Goal: Information Seeking & Learning: Learn about a topic

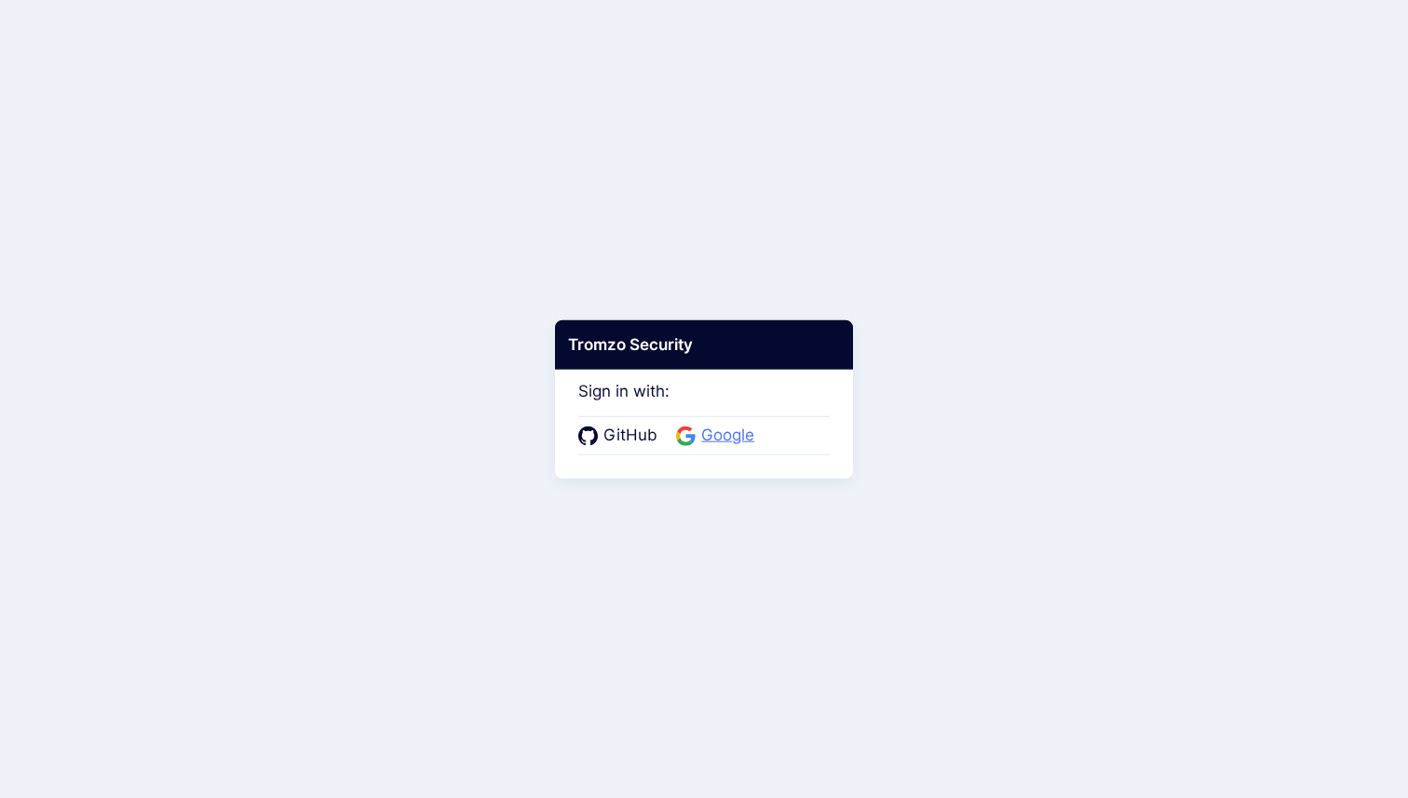
click at [724, 434] on span "Google" at bounding box center [728, 436] width 64 height 24
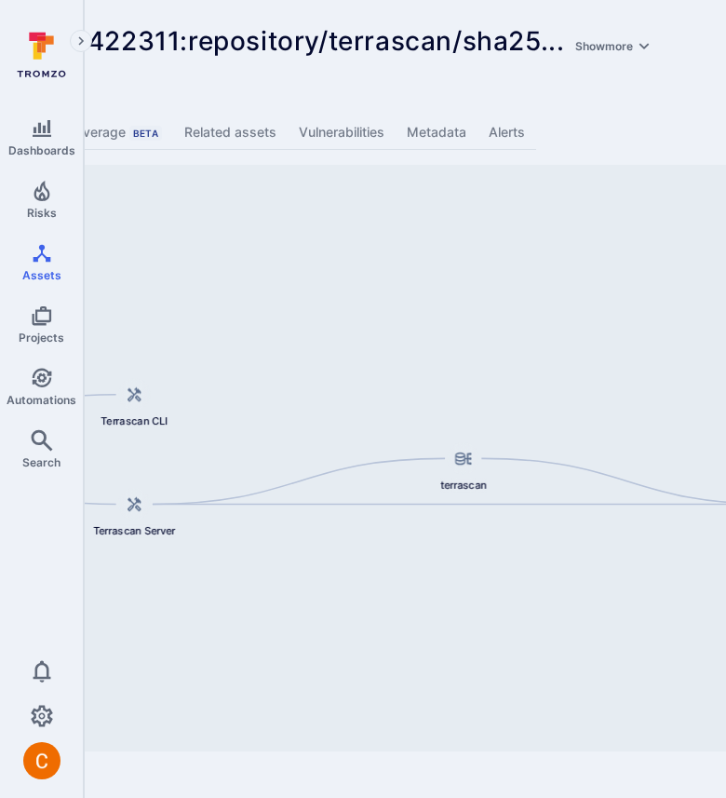
scroll to position [0, 615]
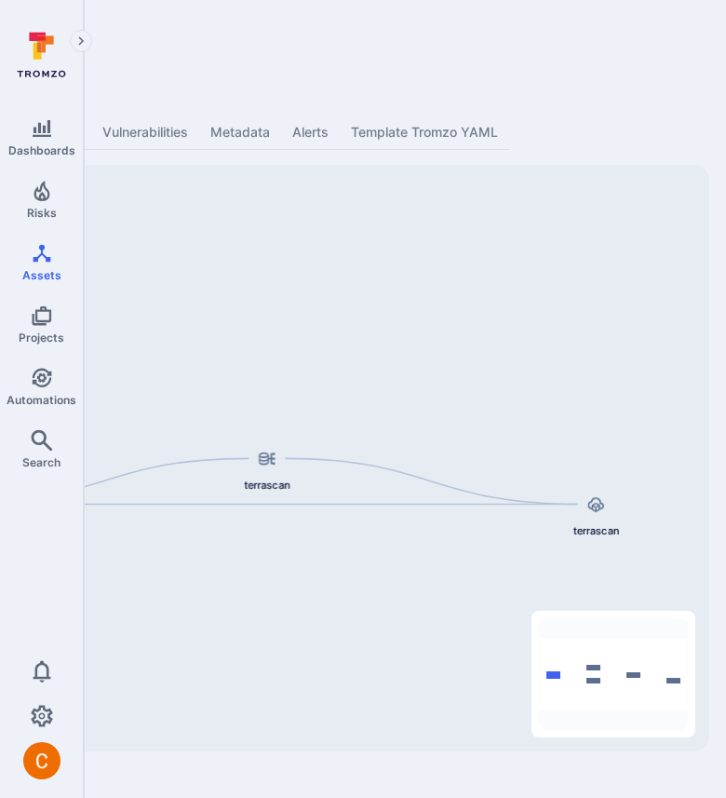
scroll to position [0, 609]
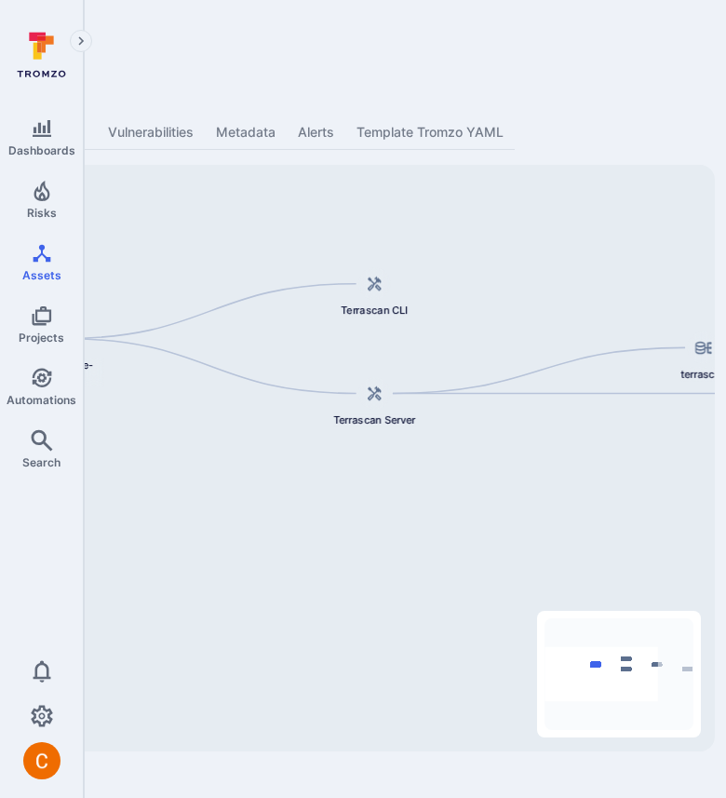
drag, startPoint x: 270, startPoint y: 364, endPoint x: 700, endPoint y: 255, distance: 443.8
click at [700, 255] on div "terrascan terrascan Terrascan CLI Tromzo-Vulnerable-Code/terrascan Terrascan Se…" at bounding box center [108, 458] width 1214 height 587
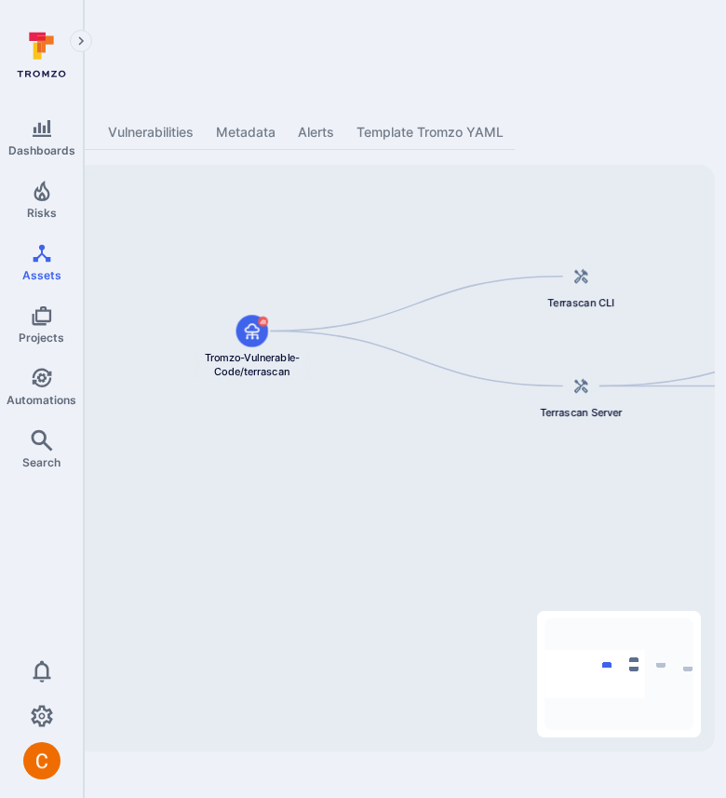
drag, startPoint x: 511, startPoint y: 343, endPoint x: 653, endPoint y: 339, distance: 141.6
click at [653, 339] on div "terrascan terrascan Terrascan CLI Tromzo-Vulnerable-Code/terrascan Terrascan Se…" at bounding box center [108, 458] width 1214 height 587
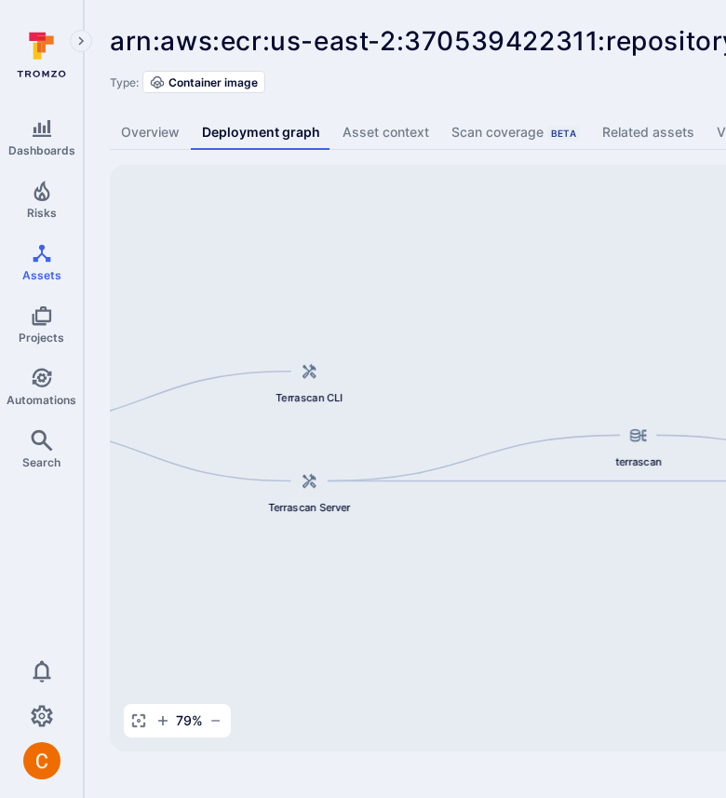
drag, startPoint x: 530, startPoint y: 264, endPoint x: 288, endPoint y: 241, distance: 243.3
click at [288, 241] on div "terrascan terrascan Terrascan CLI Tromzo-Vulnerable-Code/terrascan Terrascan Se…" at bounding box center [717, 458] width 1214 height 587
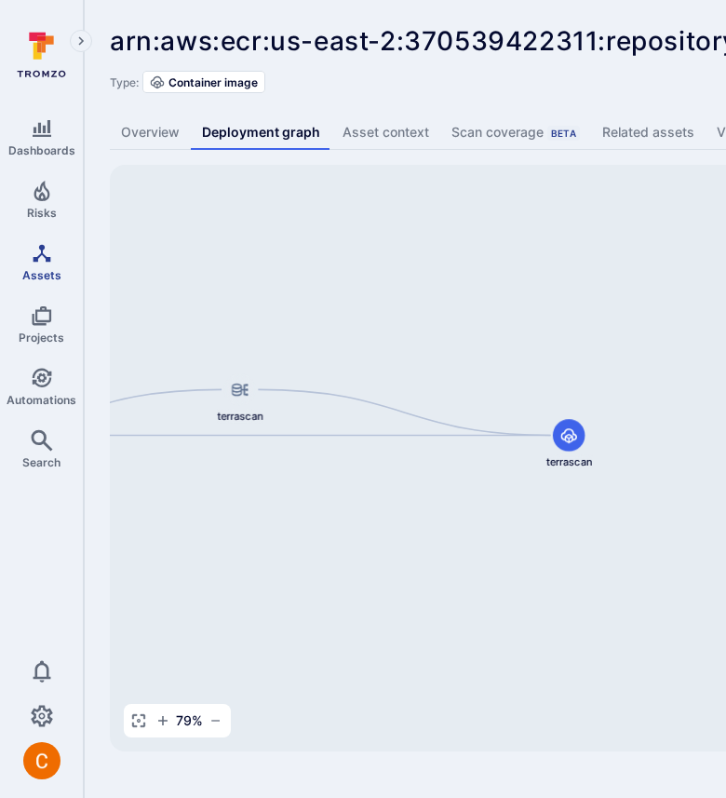
drag, startPoint x: 475, startPoint y: 291, endPoint x: 77, endPoint y: 246, distance: 400.3
click at [77, 246] on div "Dashboards Risks Assets Projects Automations Search 0 Assets Assets Pull reques…" at bounding box center [670, 389] width 1341 height 778
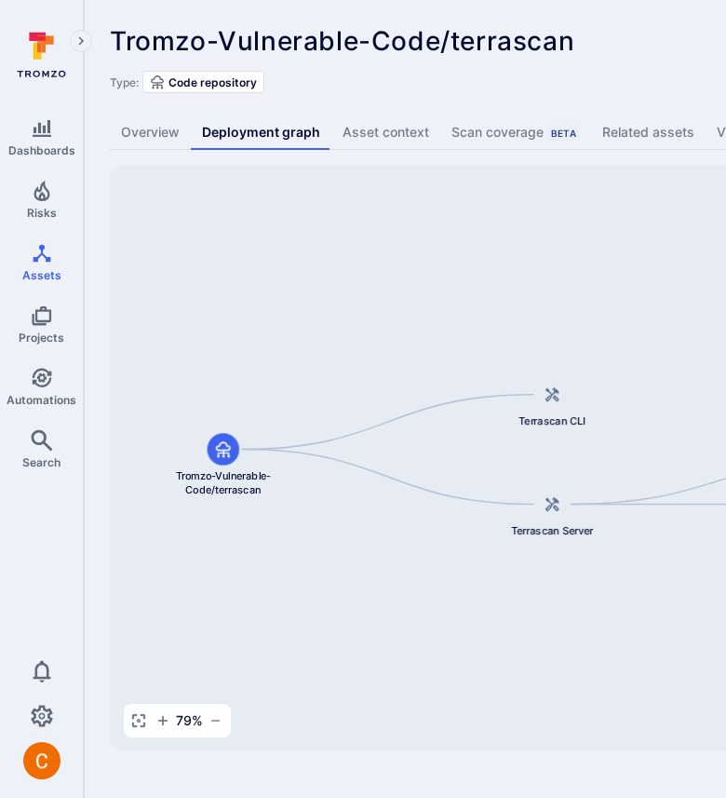
scroll to position [0, 609]
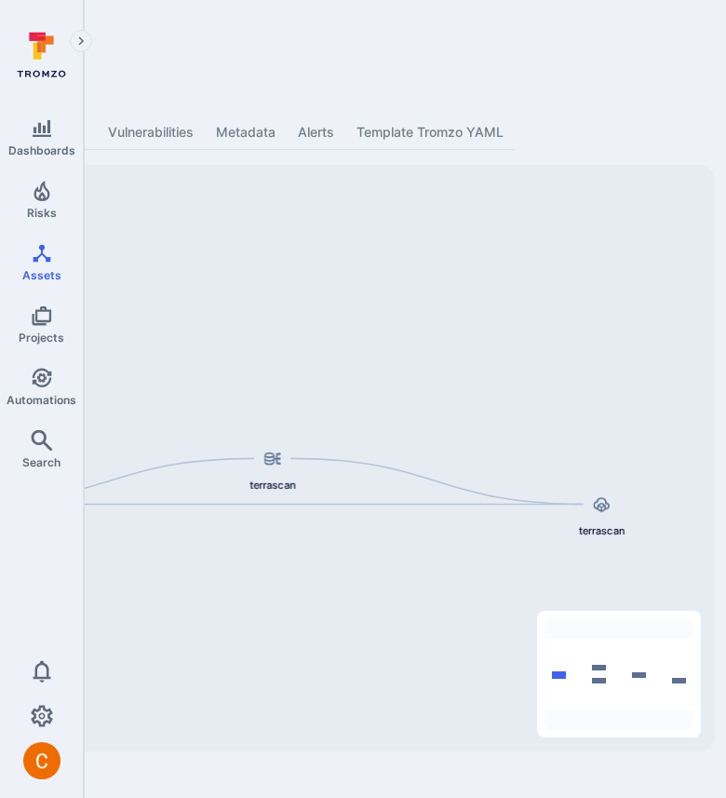
click at [608, 77] on div "Type: Code repository" at bounding box center [103, 82] width 1205 height 22
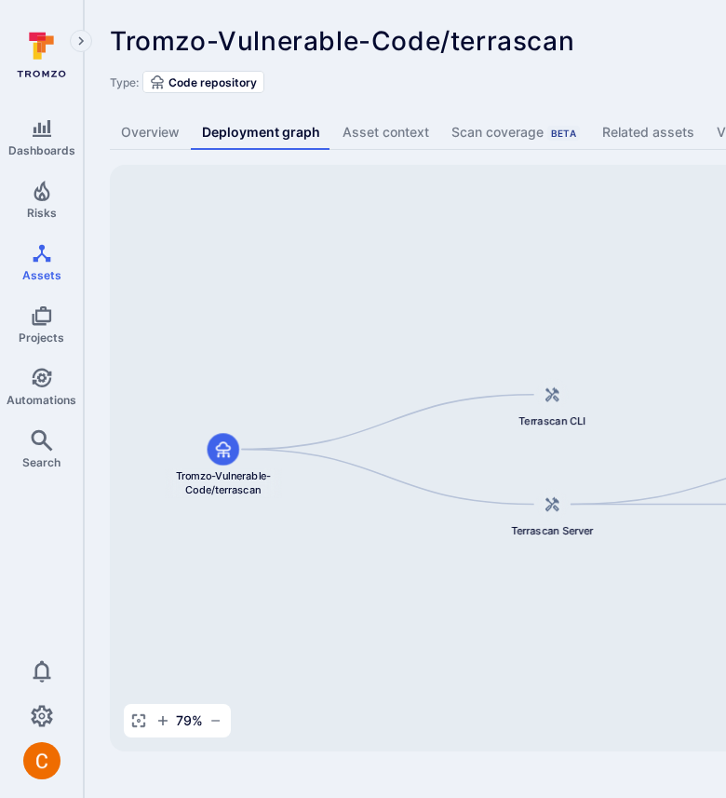
scroll to position [0, 609]
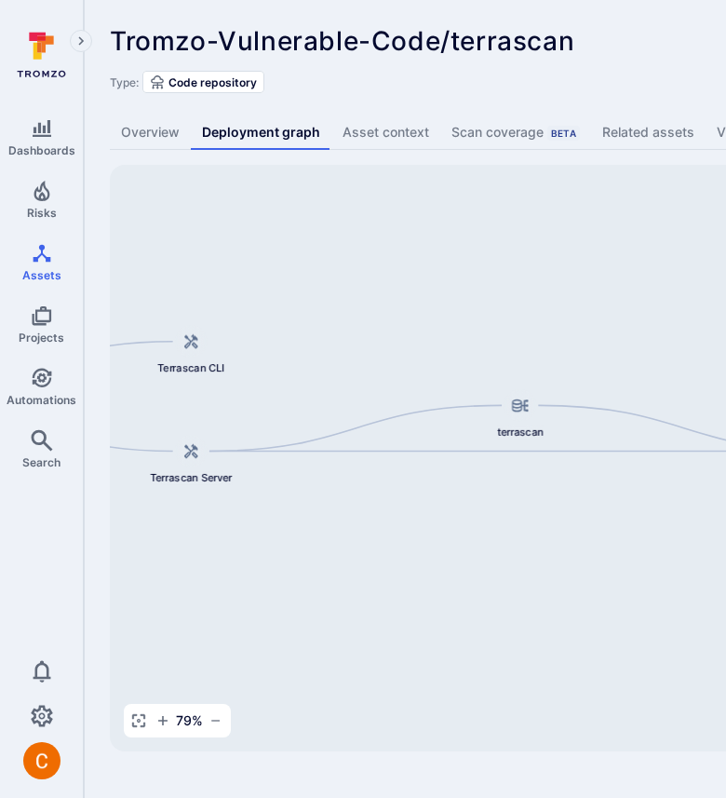
drag, startPoint x: 481, startPoint y: 241, endPoint x: 119, endPoint y: 188, distance: 365.2
click at [119, 188] on div "terrascan terrascan Terrascan CLI Tromzo-Vulnerable-Code/terrascan Terrascan Se…" at bounding box center [717, 458] width 1214 height 587
drag, startPoint x: 544, startPoint y: 269, endPoint x: 169, endPoint y: 269, distance: 375.3
click at [169, 269] on div "terrascan terrascan Terrascan CLI Tromzo-Vulnerable-Code/terrascan Terrascan Se…" at bounding box center [717, 458] width 1214 height 587
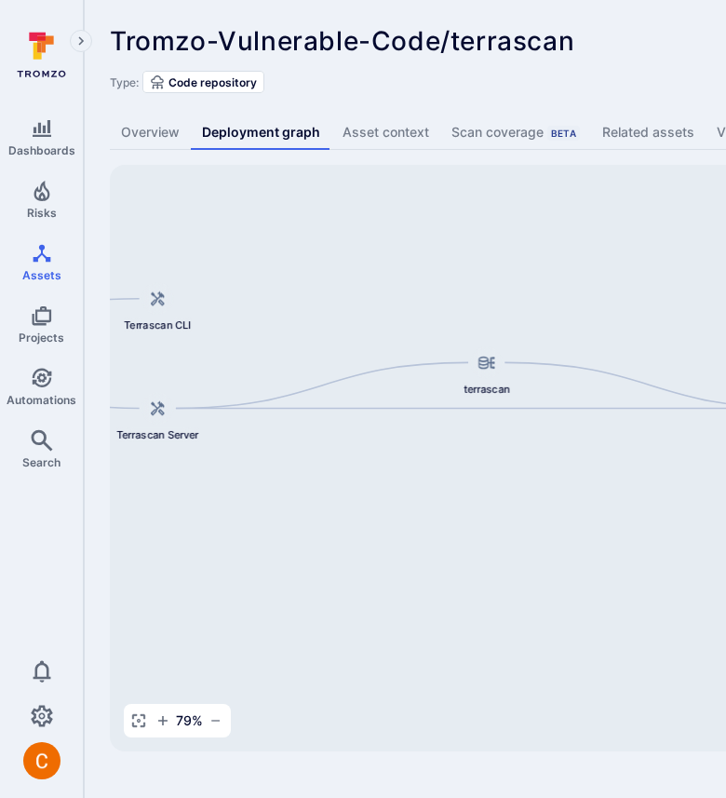
drag, startPoint x: 338, startPoint y: 295, endPoint x: 688, endPoint y: 251, distance: 353.0
click at [688, 251] on div "terrascan terrascan Terrascan CLI Tromzo-Vulnerable-Code/terrascan Terrascan Se…" at bounding box center [717, 458] width 1214 height 587
